Goal: Task Accomplishment & Management: Use online tool/utility

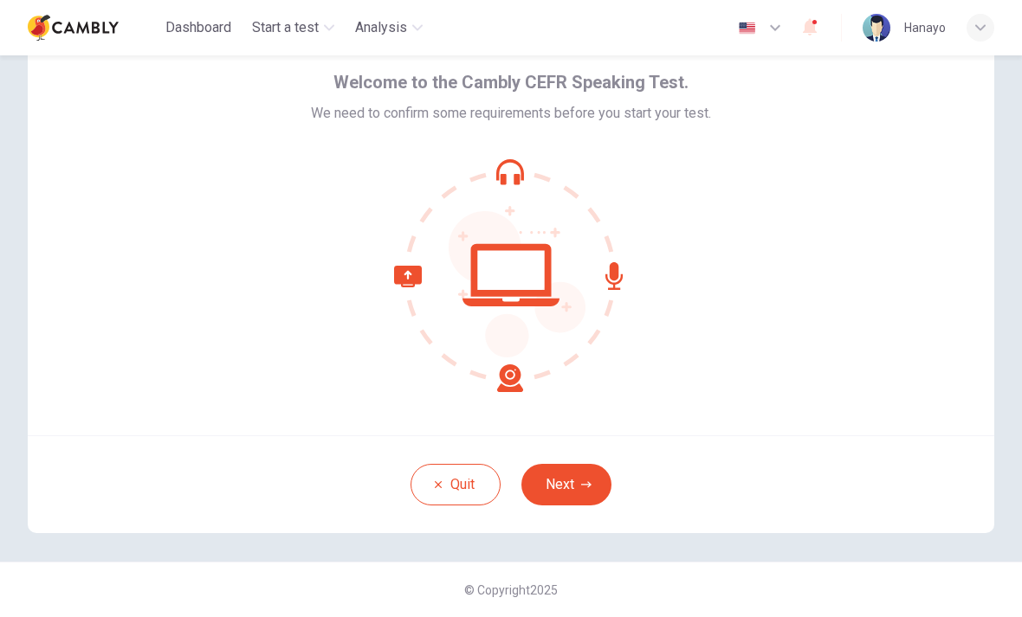
scroll to position [70, 0]
click at [576, 498] on button "Next" at bounding box center [566, 485] width 90 height 42
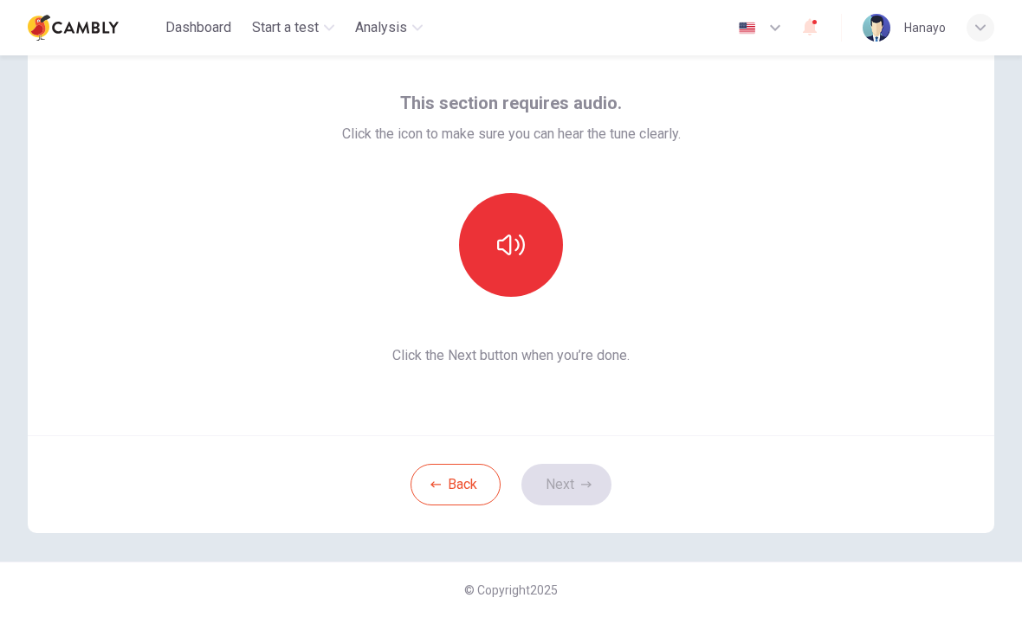
click at [512, 248] on icon "button" at bounding box center [511, 245] width 28 height 28
click at [577, 497] on button "Next" at bounding box center [566, 485] width 90 height 42
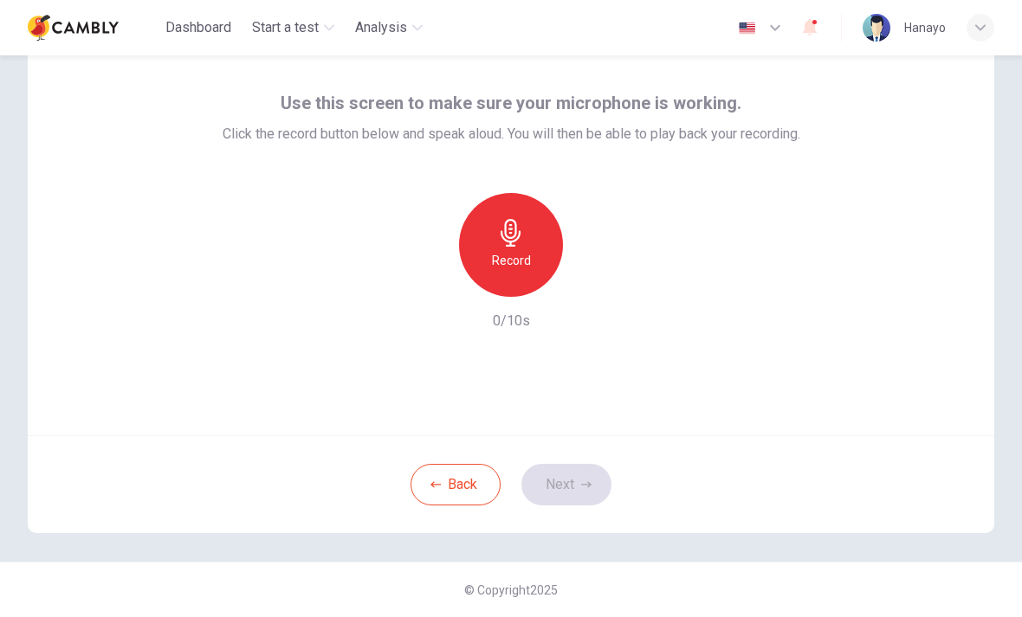
click at [507, 242] on icon "button" at bounding box center [511, 233] width 28 height 28
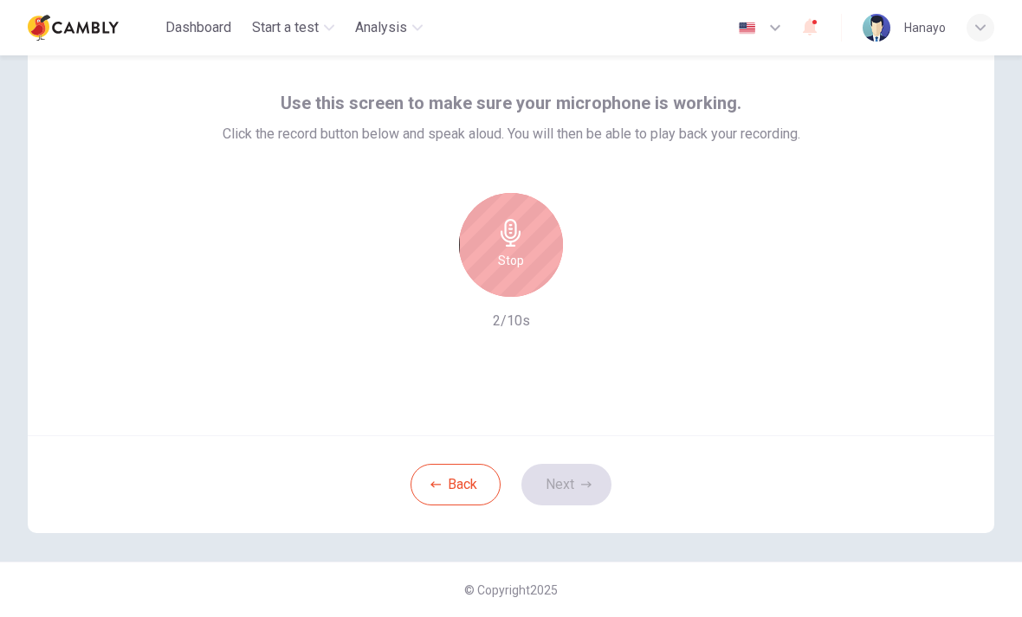
click at [519, 248] on div "Stop" at bounding box center [511, 245] width 104 height 104
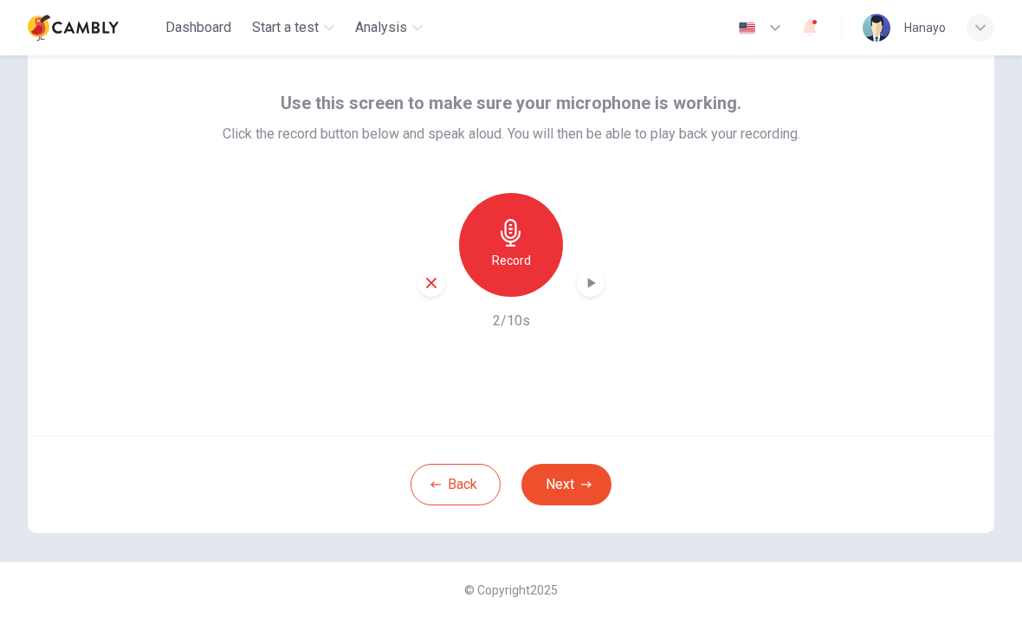
click at [597, 283] on icon "button" at bounding box center [590, 282] width 17 height 17
click at [562, 479] on button "Next" at bounding box center [566, 485] width 90 height 42
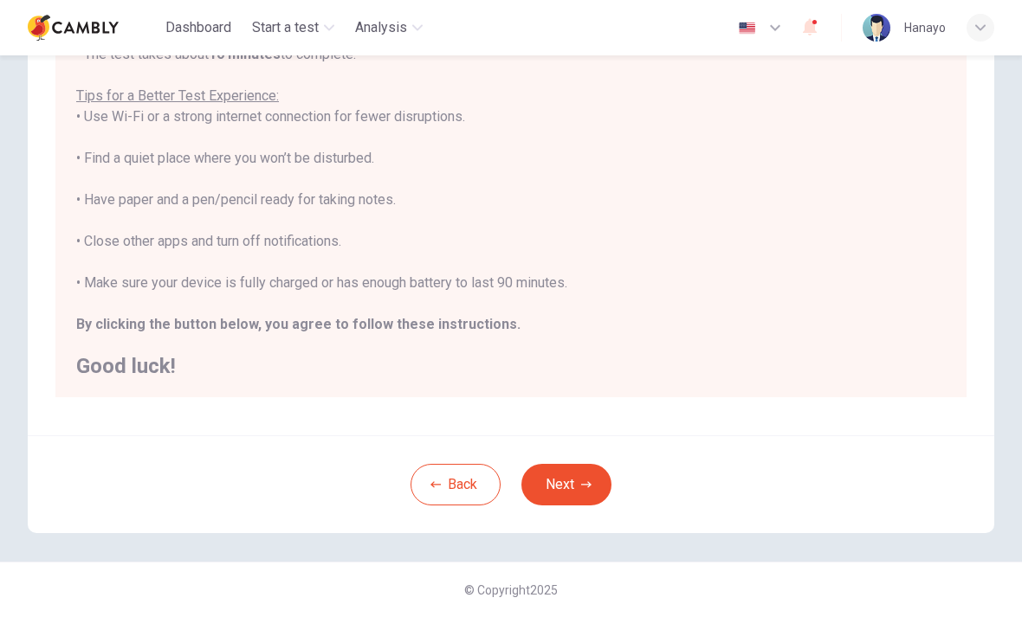
scroll to position [291, 0]
click at [573, 481] on button "Next" at bounding box center [566, 485] width 90 height 42
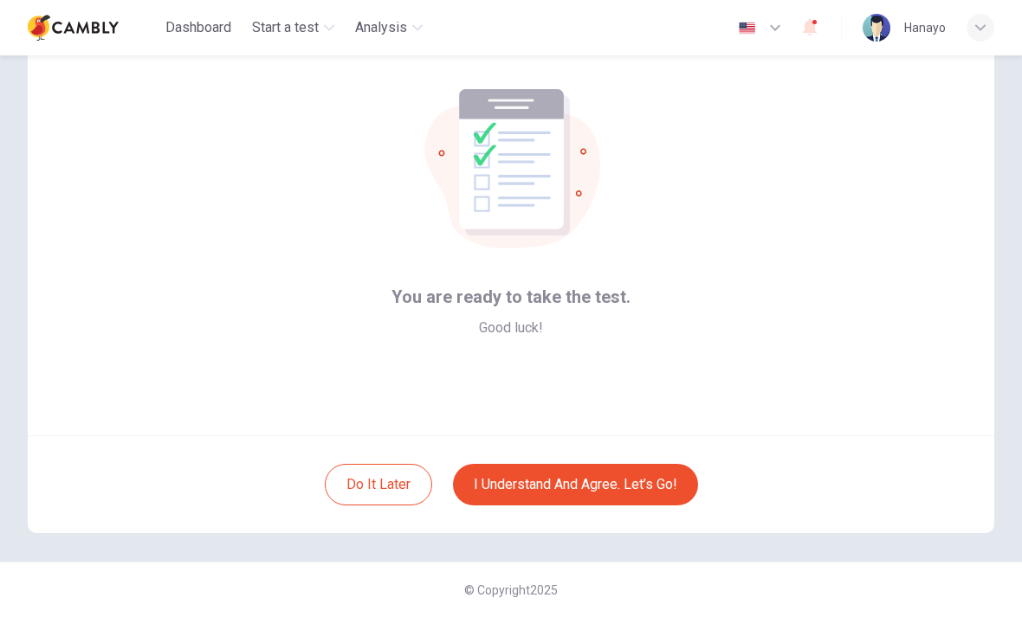
scroll to position [70, 0]
click at [656, 474] on button "I understand and agree. Let’s go!" at bounding box center [575, 485] width 245 height 42
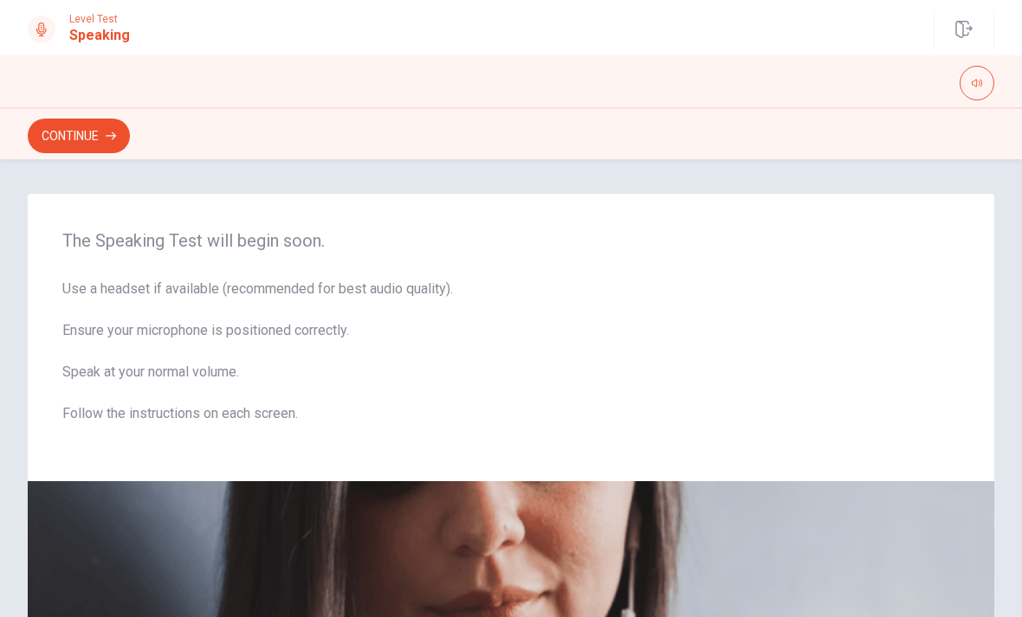
click at [84, 134] on button "Continue" at bounding box center [79, 136] width 102 height 35
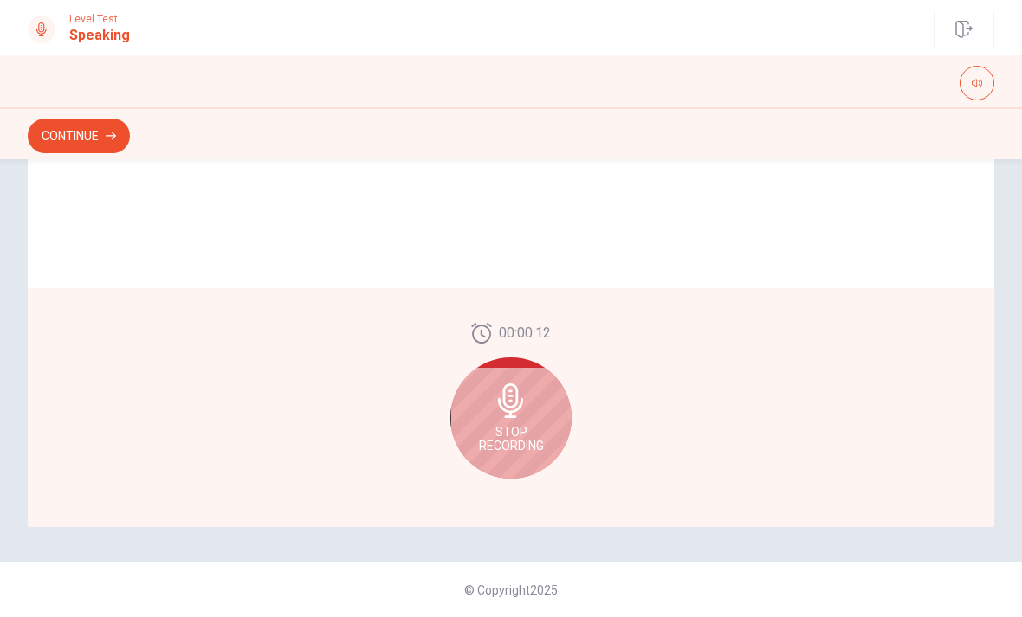
scroll to position [422, 0]
click at [517, 425] on span "Stop Recording" at bounding box center [511, 439] width 65 height 28
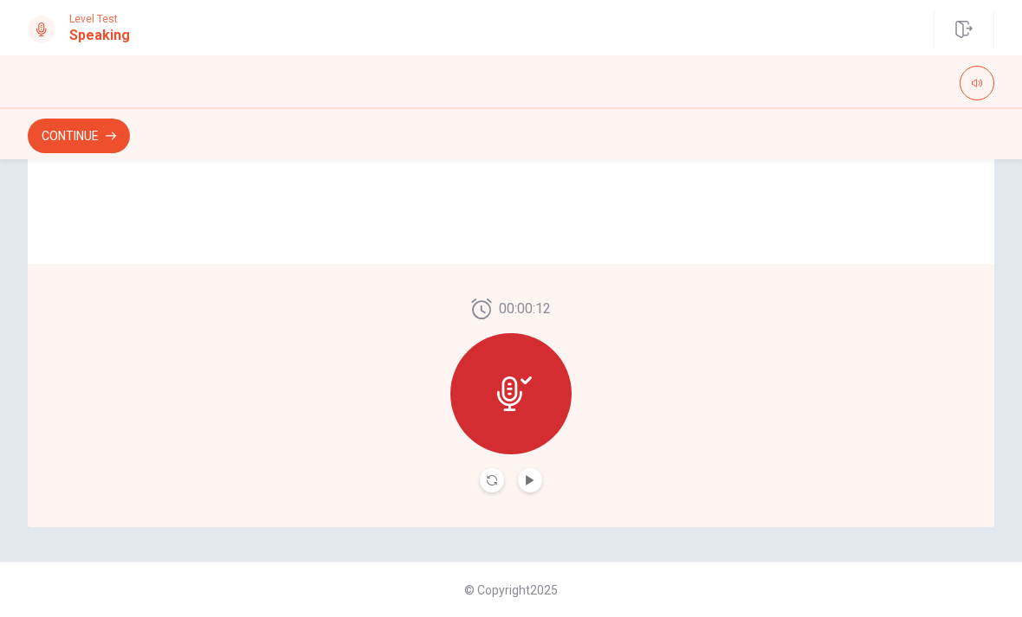
click at [534, 483] on icon "Play Audio" at bounding box center [530, 480] width 10 height 10
click at [538, 488] on button "Play Audio" at bounding box center [530, 480] width 24 height 24
click at [526, 415] on div at bounding box center [510, 393] width 121 height 121
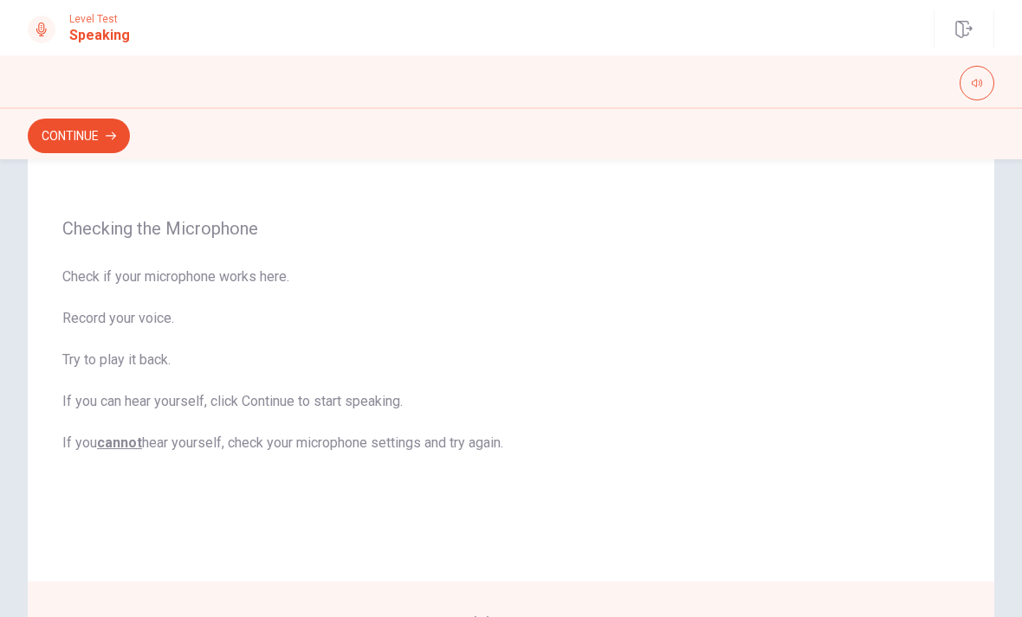
scroll to position [106, 0]
click at [72, 145] on button "Continue" at bounding box center [79, 136] width 102 height 35
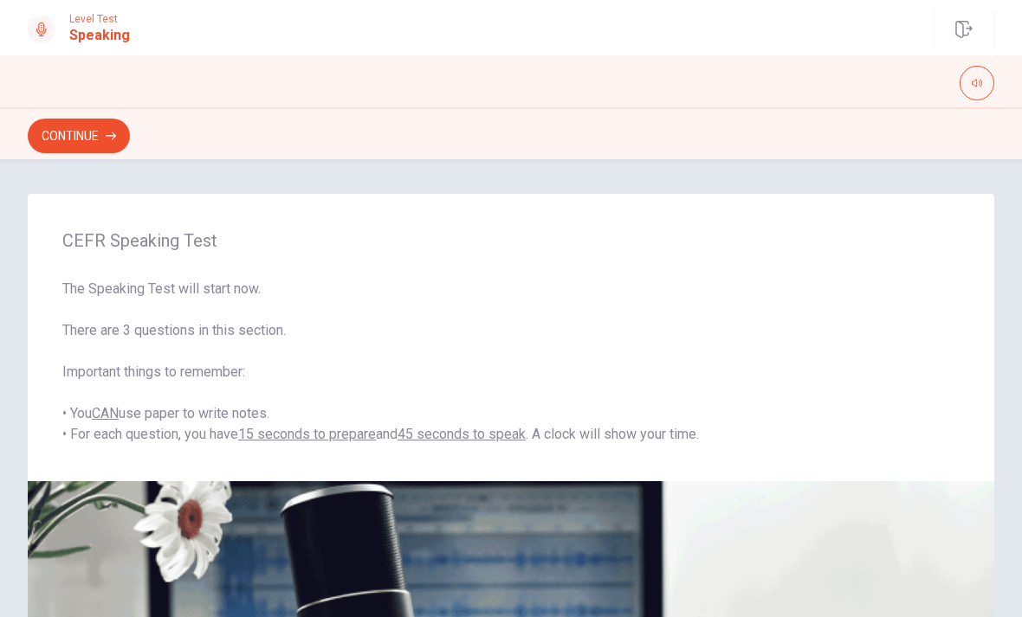
scroll to position [0, 0]
click at [112, 133] on icon "button" at bounding box center [111, 136] width 10 height 10
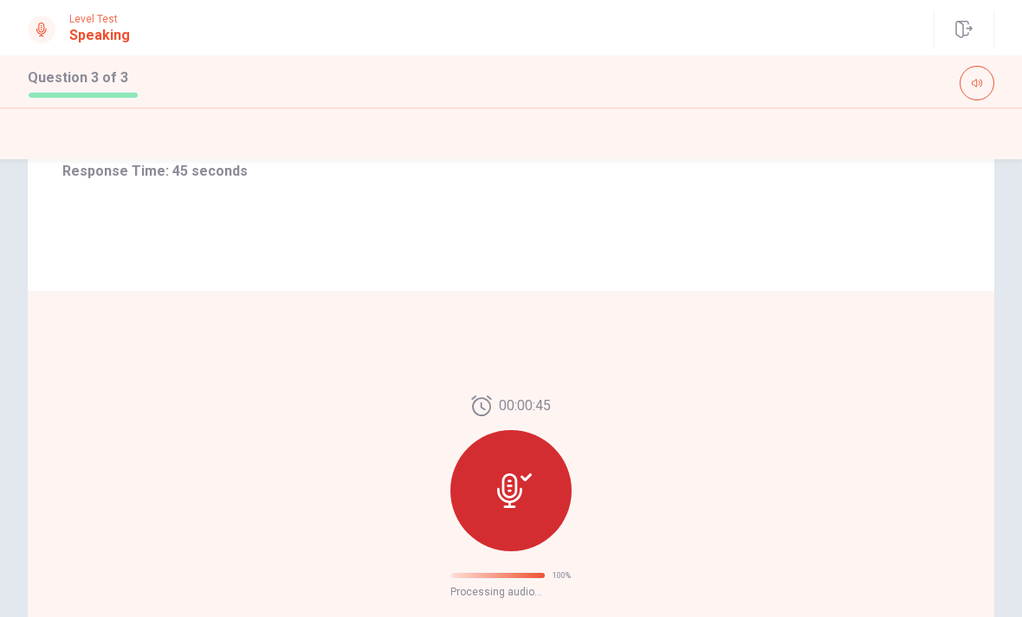
scroll to position [117, 0]
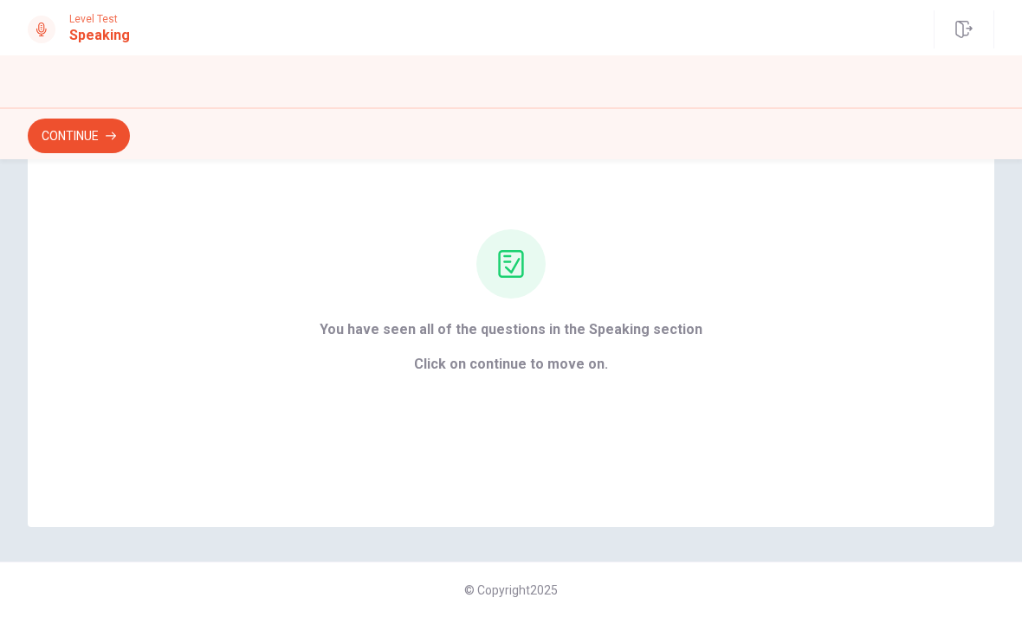
click at [74, 135] on button "Continue" at bounding box center [79, 136] width 102 height 35
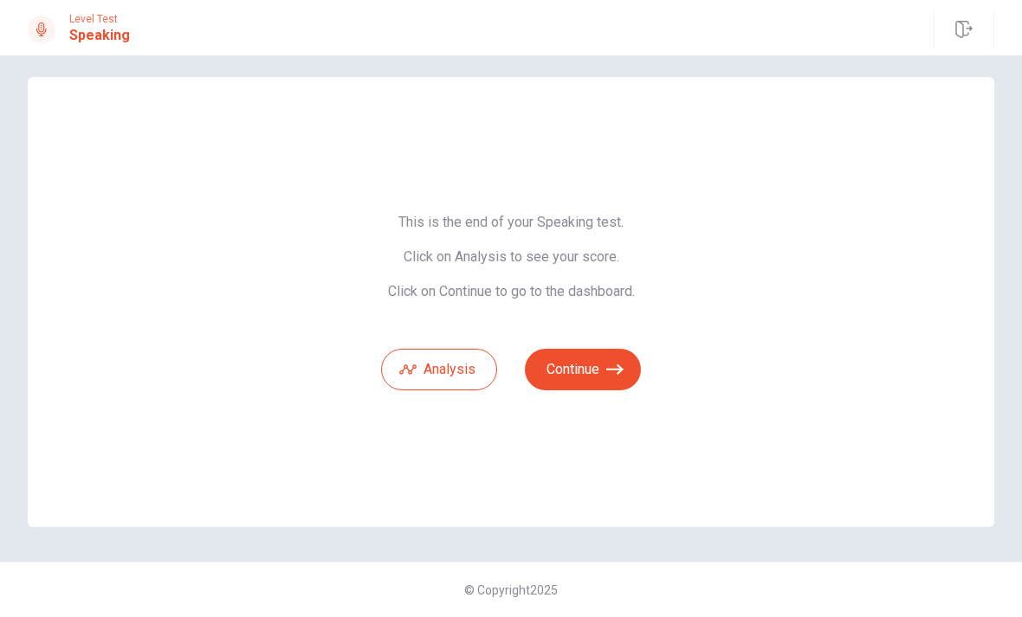
click at [589, 366] on button "Continue" at bounding box center [583, 370] width 116 height 42
